Goal: Information Seeking & Learning: Learn about a topic

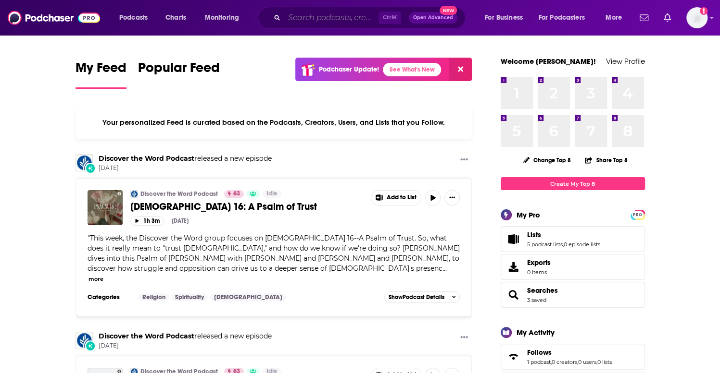
click at [335, 19] on input "Search podcasts, credits, & more..." at bounding box center [331, 17] width 94 height 15
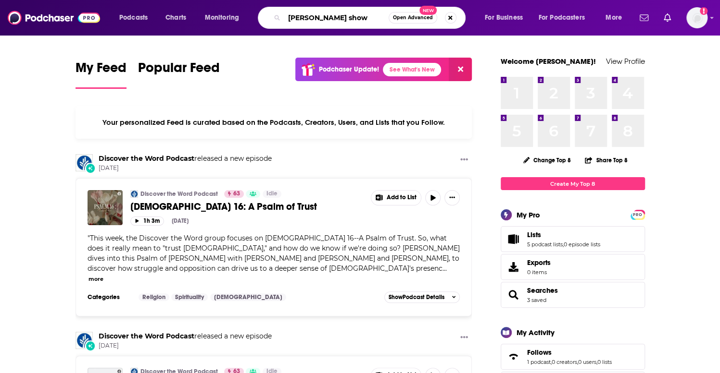
type input "Donna Howells show"
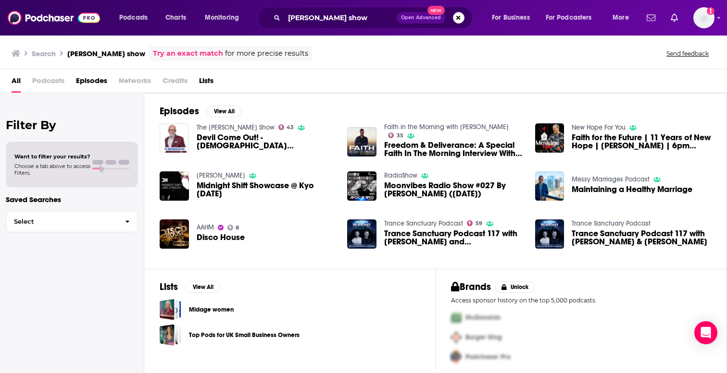
click at [48, 80] on span "Podcasts" at bounding box center [48, 83] width 32 height 20
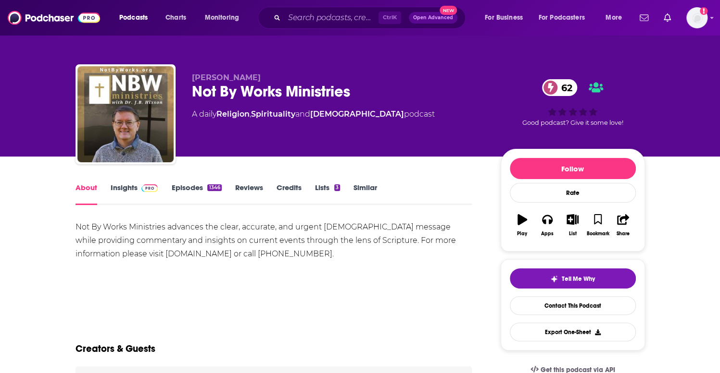
click at [192, 187] on link "Episodes 1346" at bounding box center [196, 194] width 50 height 22
